Goal: Task Accomplishment & Management: Manage account settings

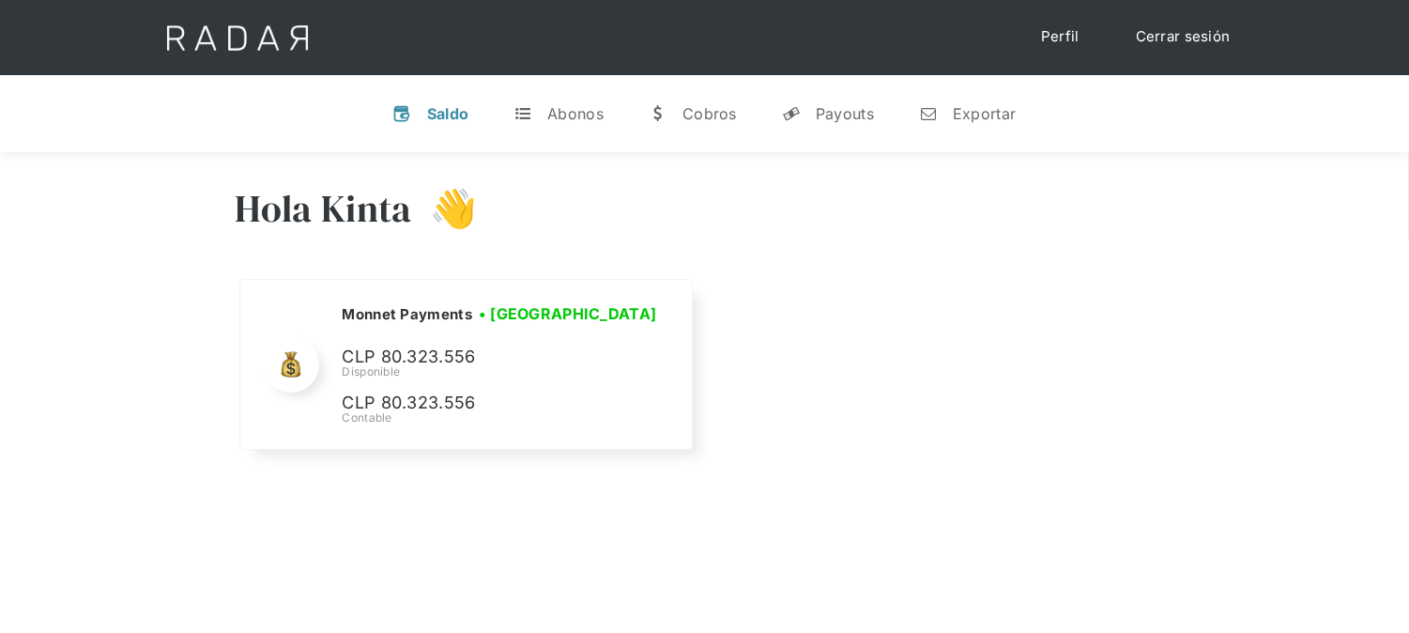
click at [1177, 30] on link "Cerrar sesión" at bounding box center [1183, 37] width 132 height 37
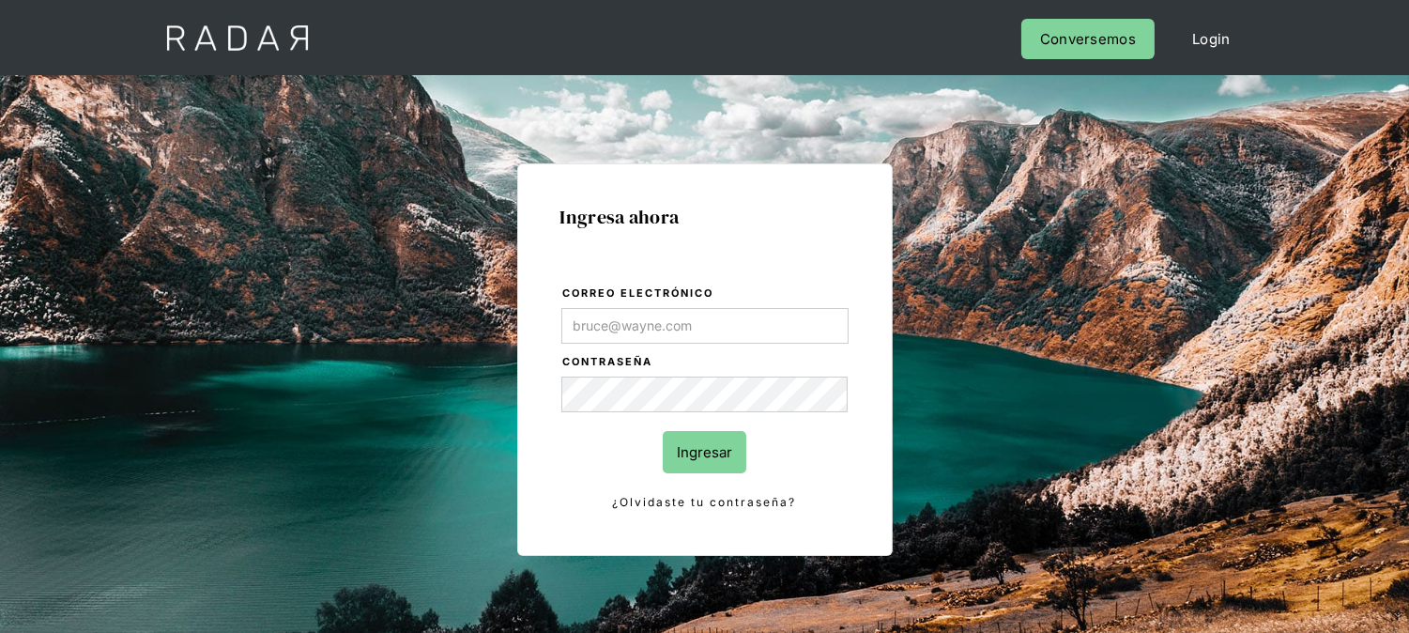
type input "[EMAIL_ADDRESS][DOMAIN_NAME]"
click at [706, 441] on input "Ingresar" at bounding box center [705, 452] width 84 height 42
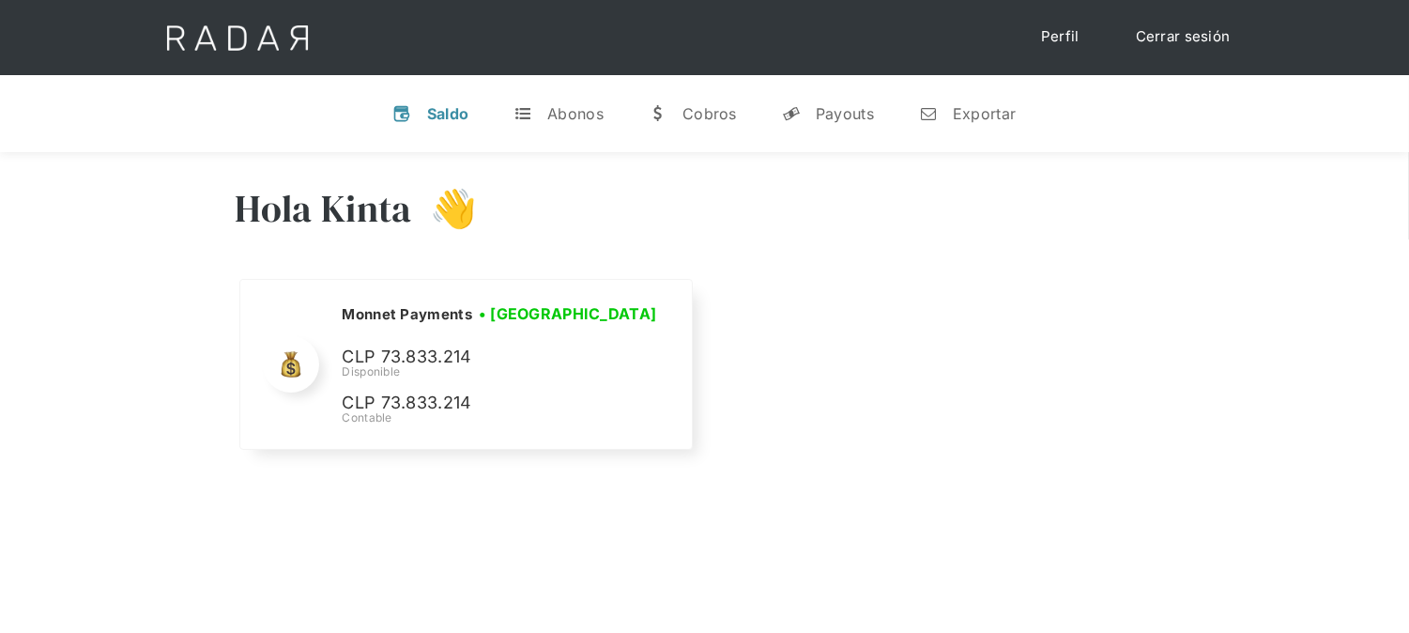
click at [1167, 45] on link "Cerrar sesión" at bounding box center [1183, 37] width 132 height 37
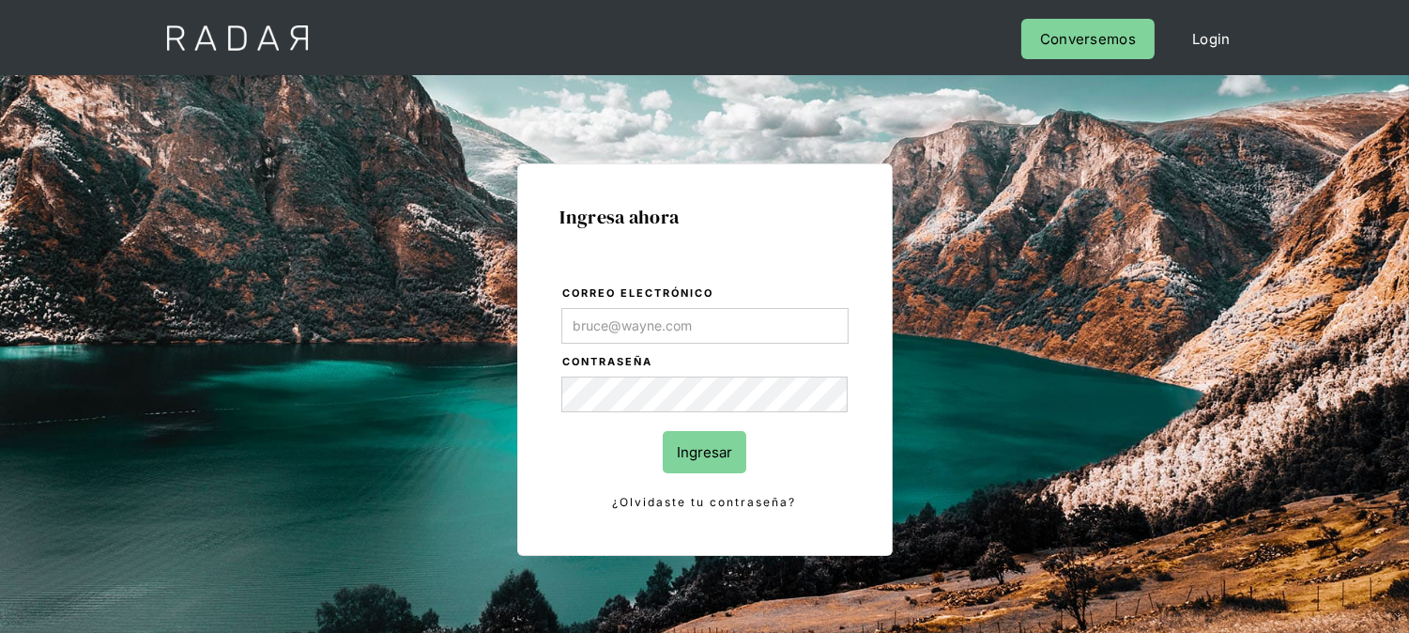
type input "[EMAIL_ADDRESS][DOMAIN_NAME]"
click at [714, 445] on input "Ingresar" at bounding box center [705, 452] width 84 height 42
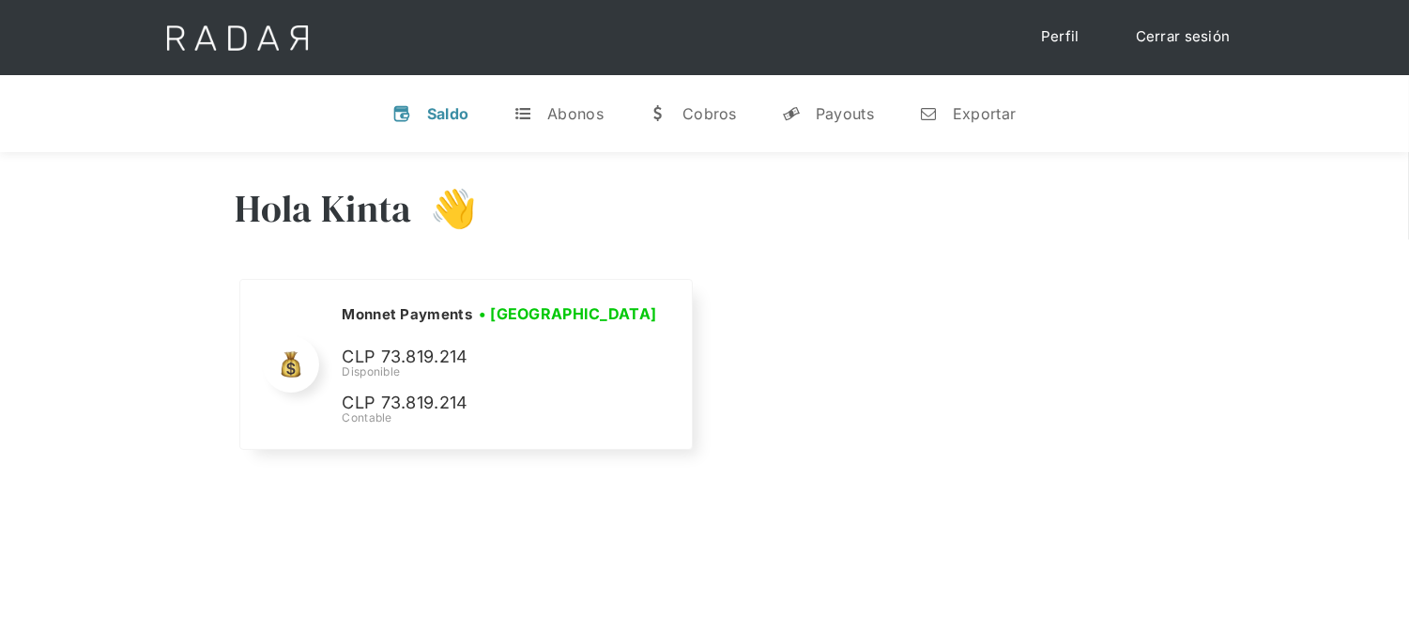
click at [868, 473] on div "Nombre de la empresa • [GEOGRAPHIC_DATA] • Desconectada N/A Disponible N/A Cont…" at bounding box center [705, 376] width 938 height 195
